Goal: Task Accomplishment & Management: Manage account settings

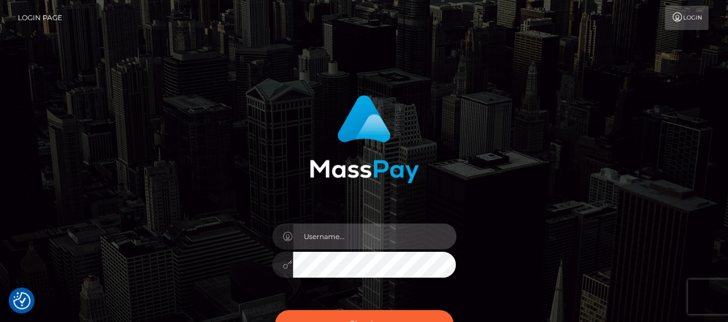
type input "[DOMAIN_NAME]"
click at [391, 233] on input "[DOMAIN_NAME]" at bounding box center [374, 236] width 163 height 26
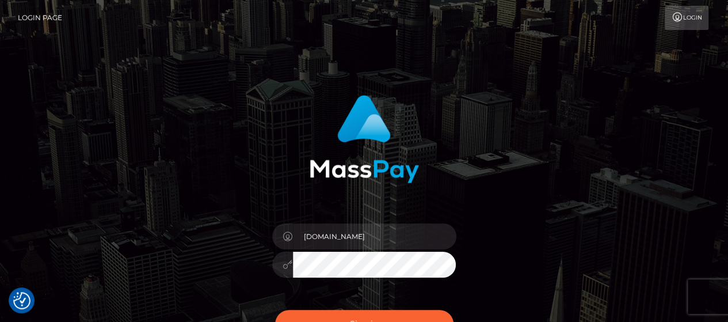
click at [540, 219] on div "pk.es Sign in" at bounding box center [364, 232] width 656 height 293
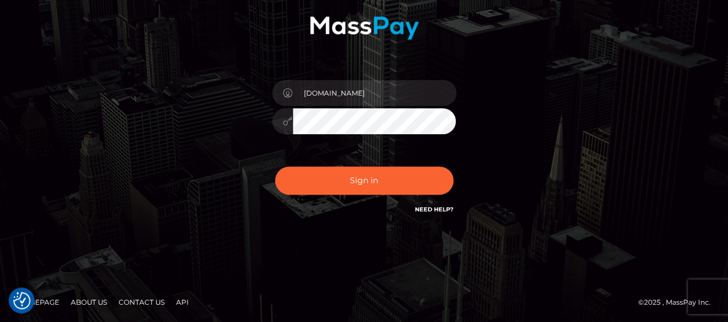
scroll to position [86, 0]
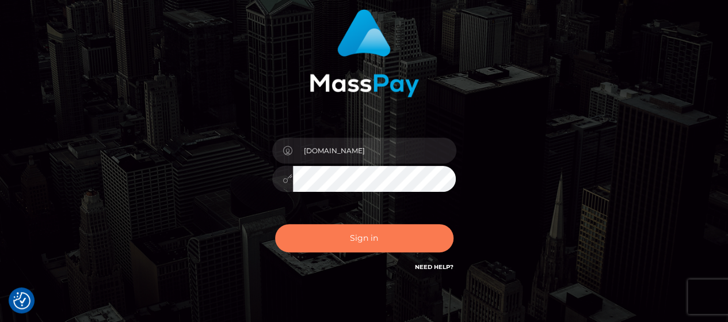
click at [431, 238] on button "Sign in" at bounding box center [364, 238] width 178 height 28
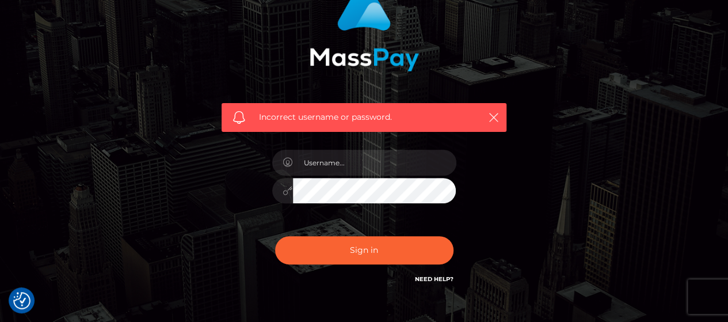
scroll to position [115, 0]
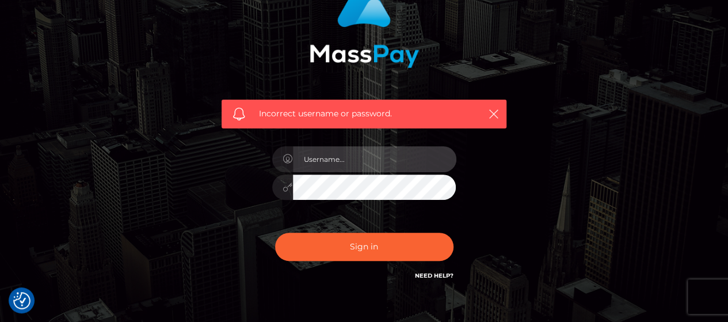
type input "[DOMAIN_NAME]"
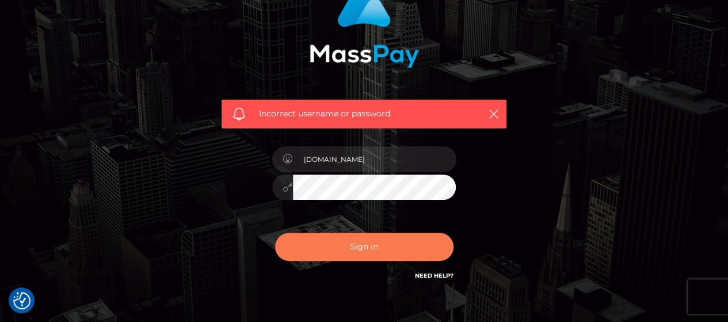
click at [312, 246] on button "Sign in" at bounding box center [364, 246] width 178 height 28
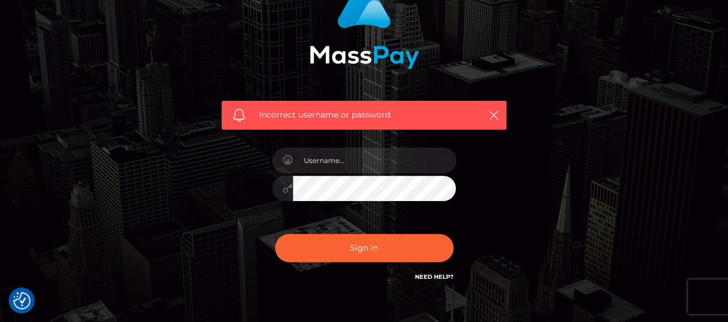
scroll to position [115, 0]
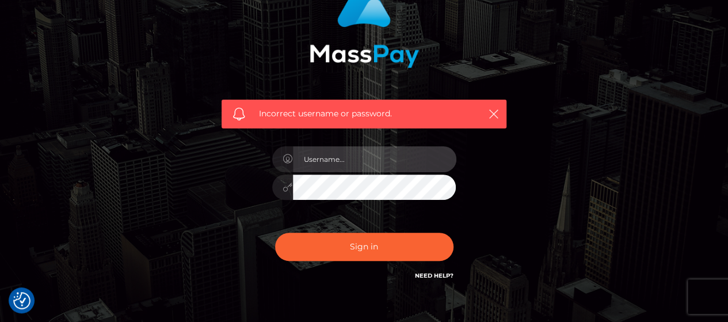
type input "[DOMAIN_NAME]"
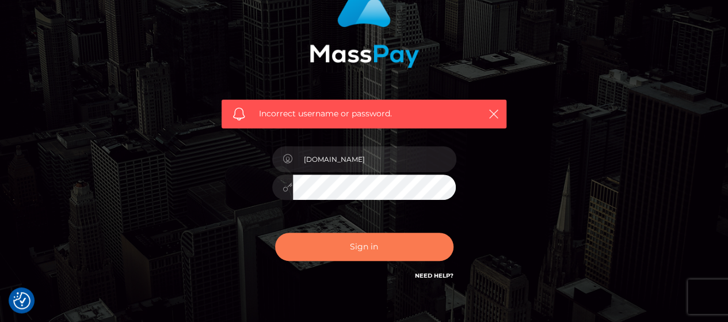
click at [391, 243] on button "Sign in" at bounding box center [364, 246] width 178 height 28
